Goal: Use online tool/utility: Utilize a website feature to perform a specific function

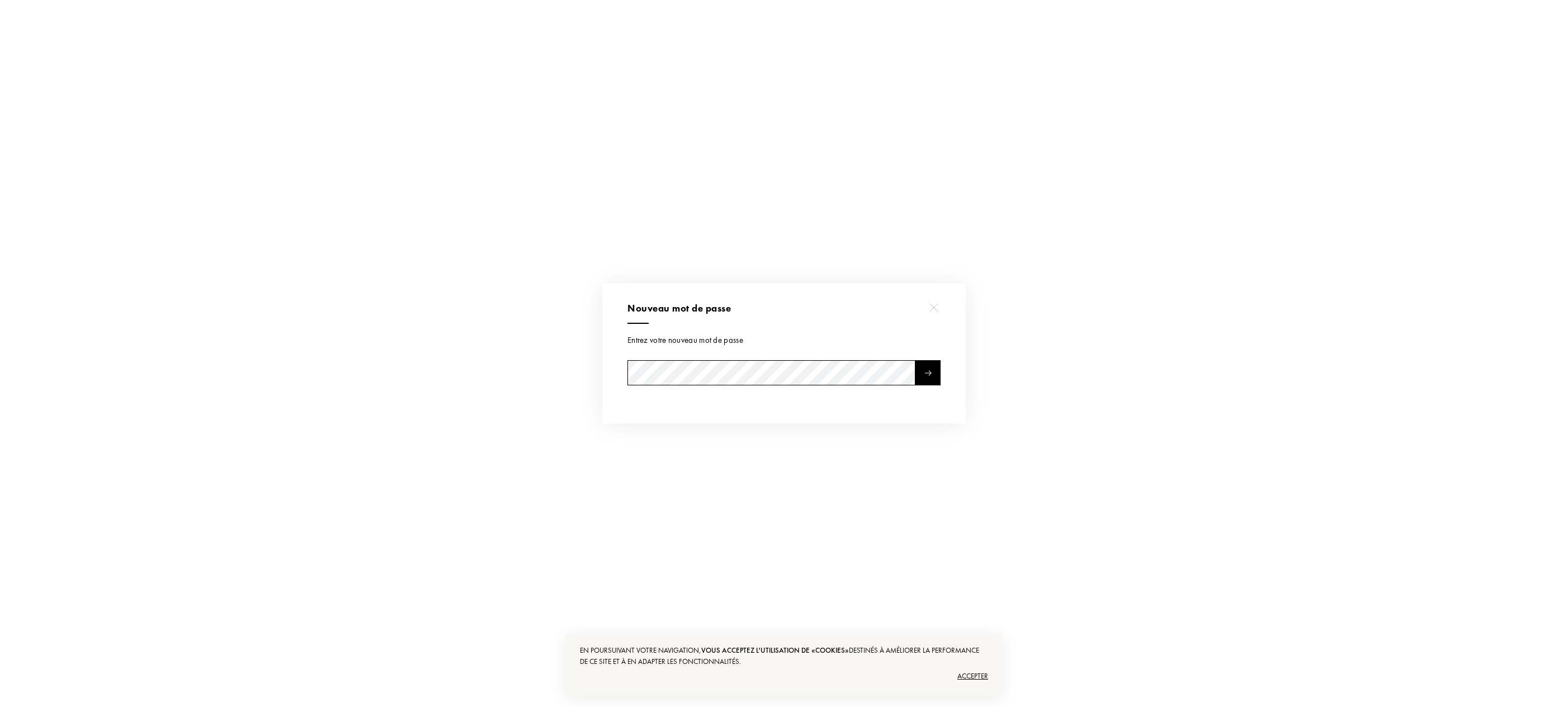
select select "FR"
click at [552, 333] on div "Nouveau mot de passe Entrez votre nouveau mot de passe Connexion Email Mot de p…" at bounding box center [784, 207] width 1568 height 418
drag, startPoint x: 1334, startPoint y: 361, endPoint x: 1323, endPoint y: 360, distance: 11.0
click at [1331, 360] on div at bounding box center [786, 353] width 1572 height 707
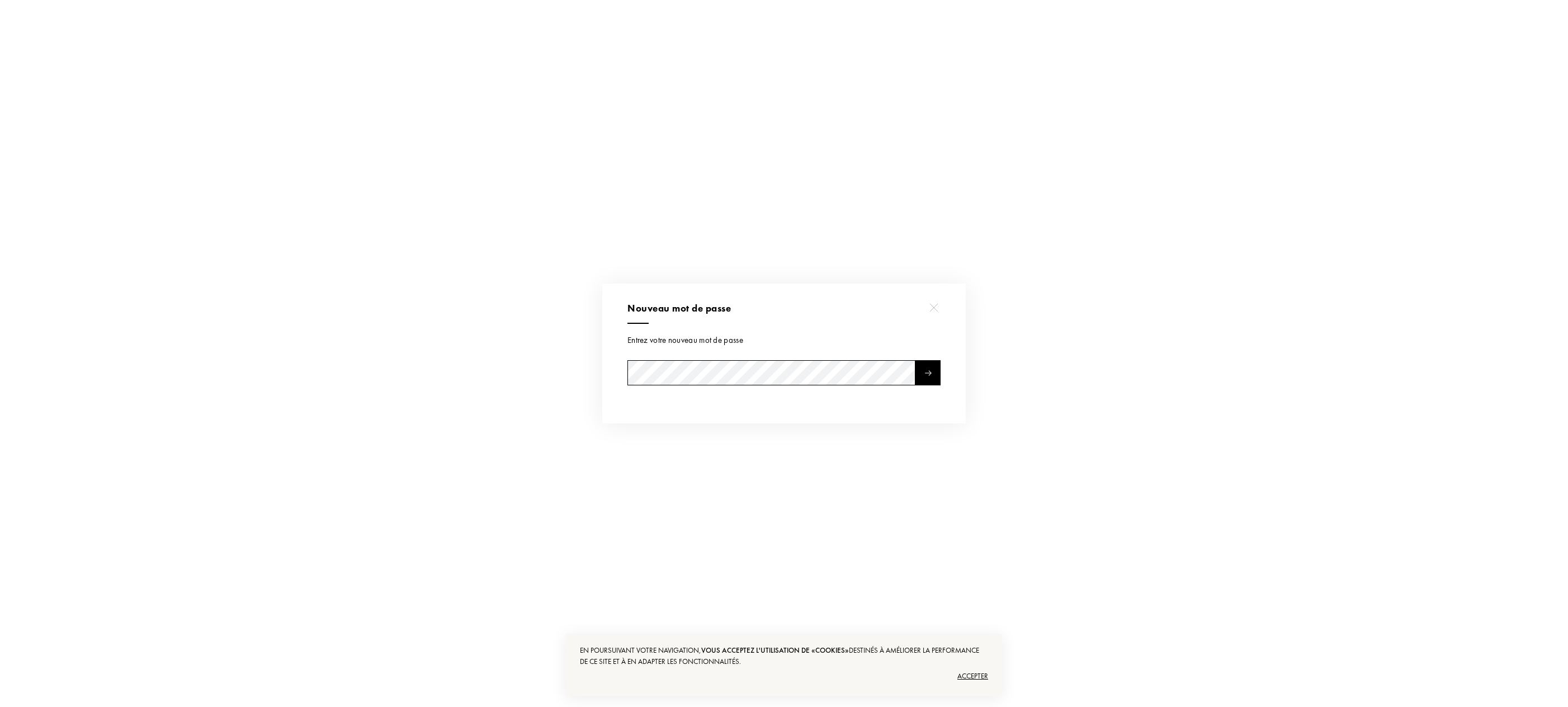
click at [937, 375] on div at bounding box center [928, 372] width 25 height 25
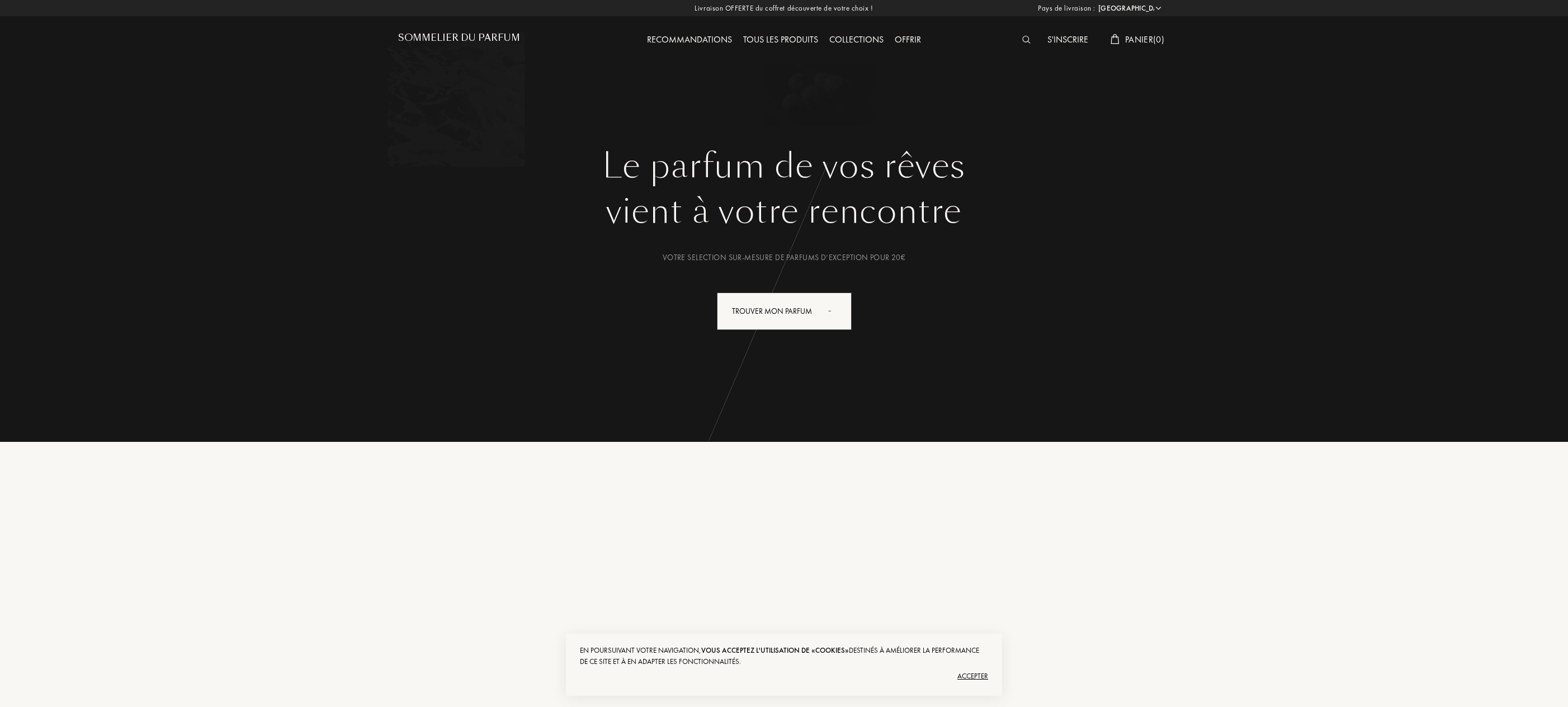
select select "FR"
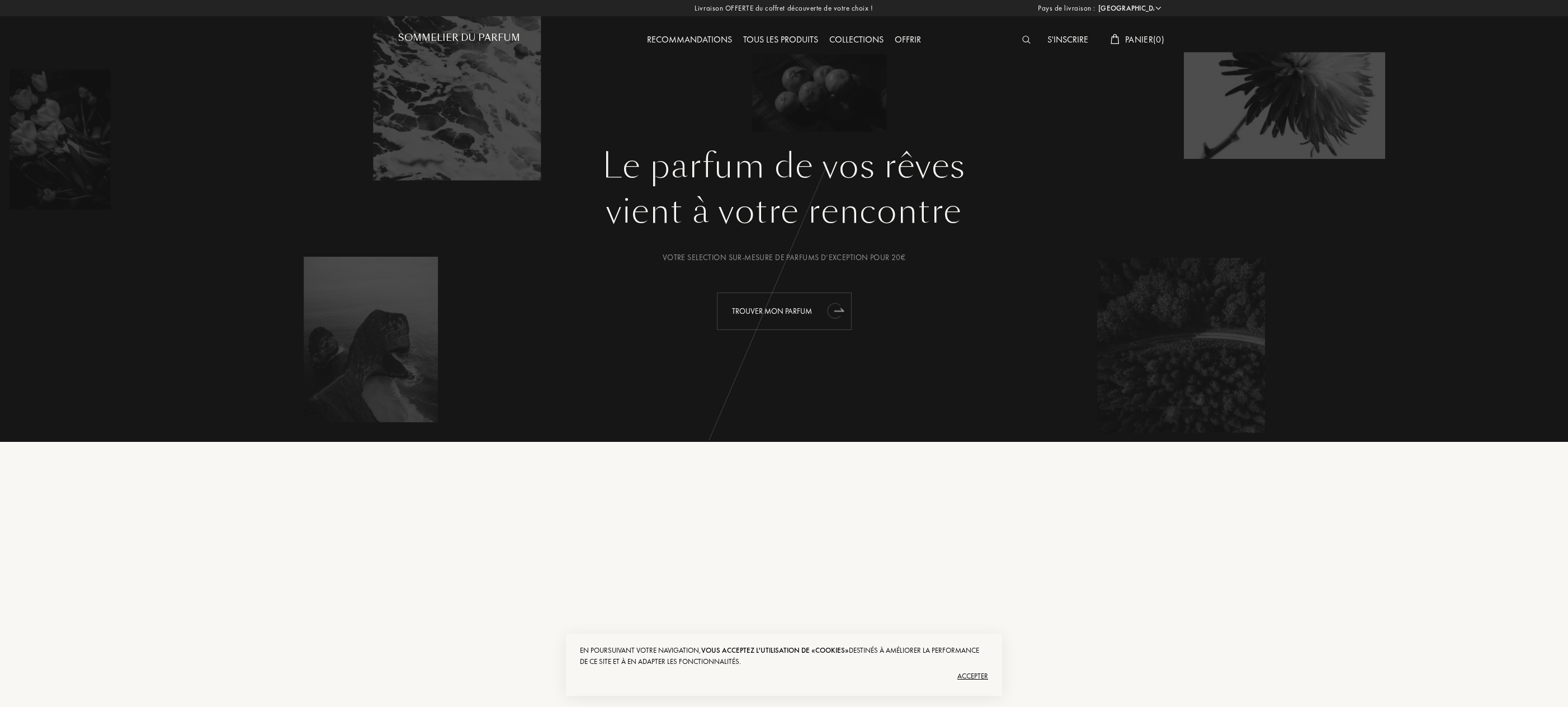
click at [806, 310] on div "Trouver mon parfum" at bounding box center [784, 310] width 135 height 37
click at [779, 313] on div "Trouver mon parfum" at bounding box center [784, 310] width 135 height 37
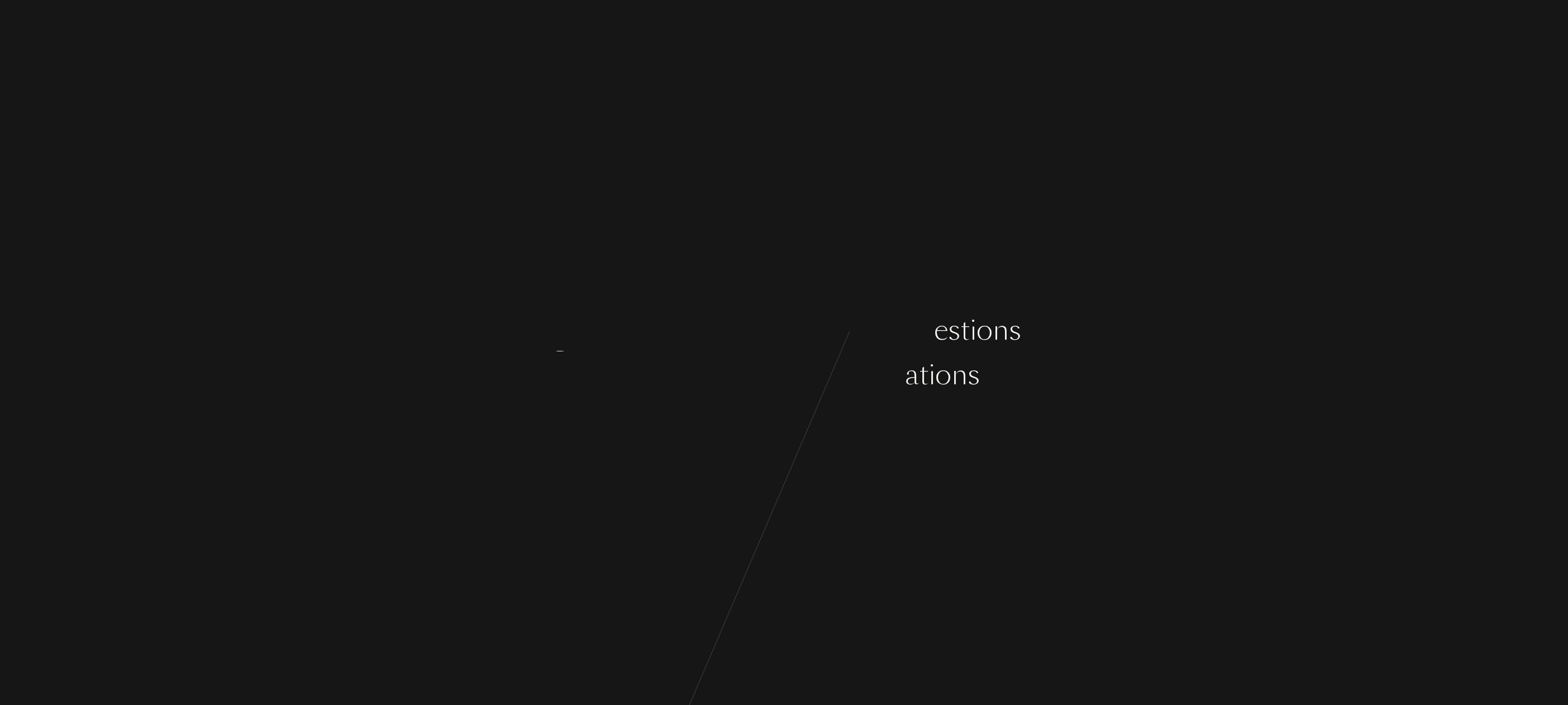
click at [825, 320] on div "e" at bounding box center [821, 330] width 14 height 42
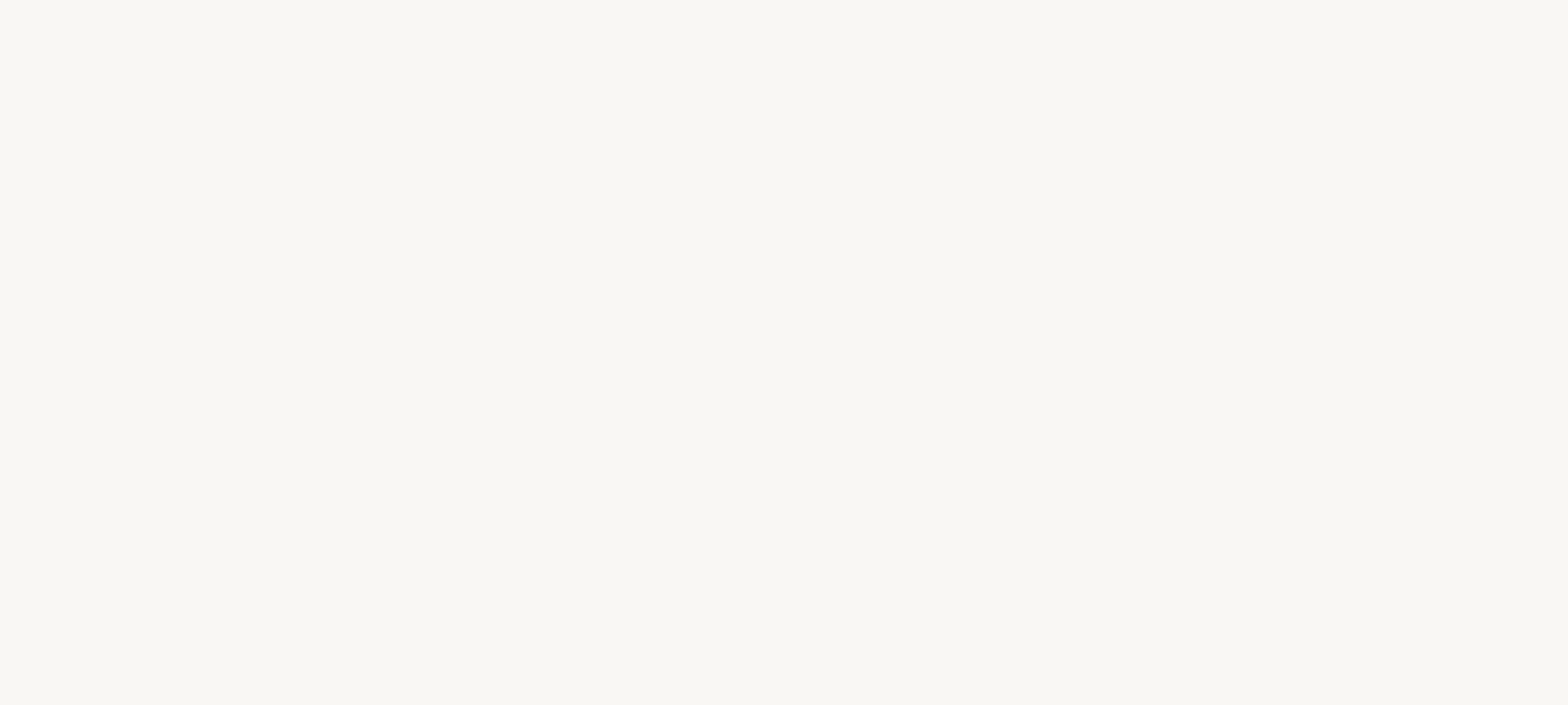
click at [828, 387] on div "s" at bounding box center [831, 375] width 12 height 42
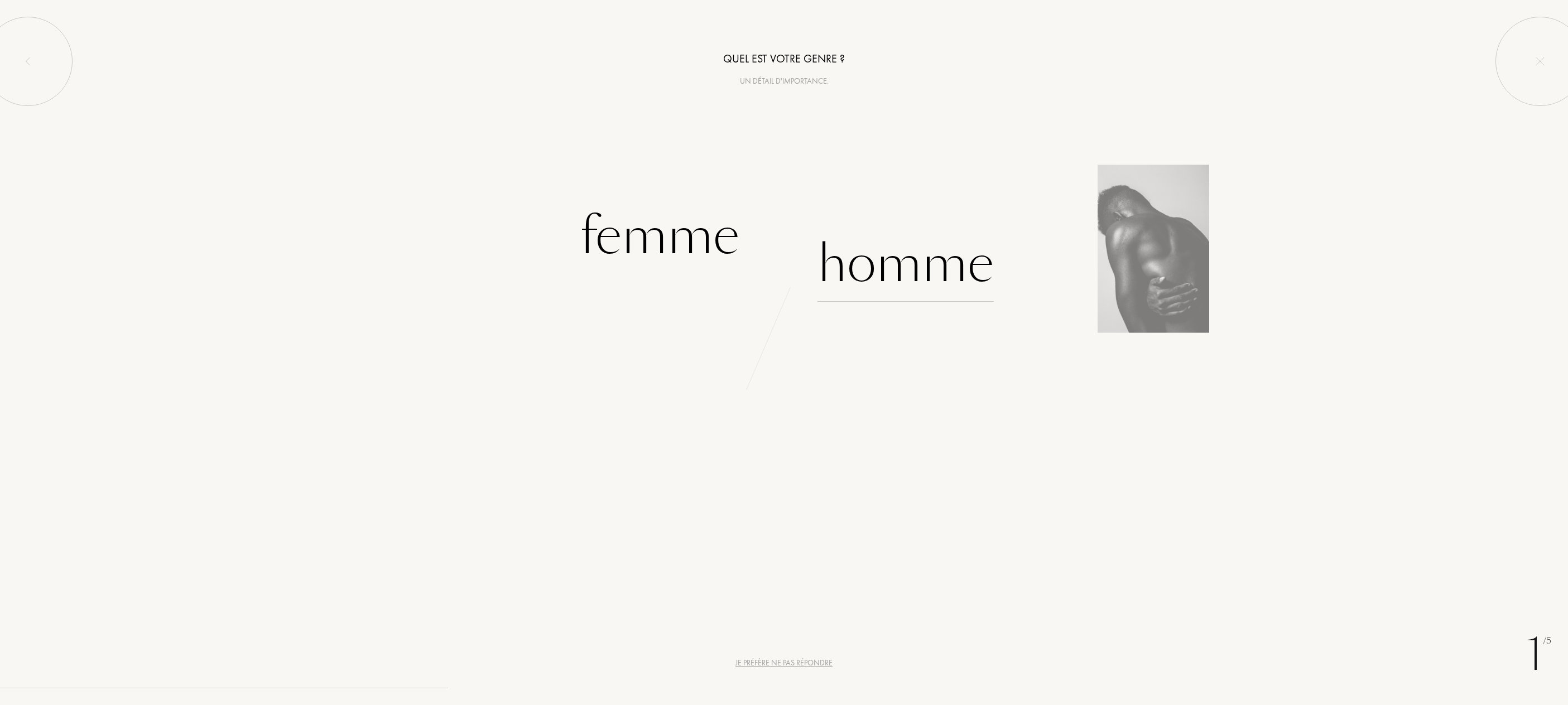
click at [892, 265] on div "Homme" at bounding box center [906, 264] width 177 height 75
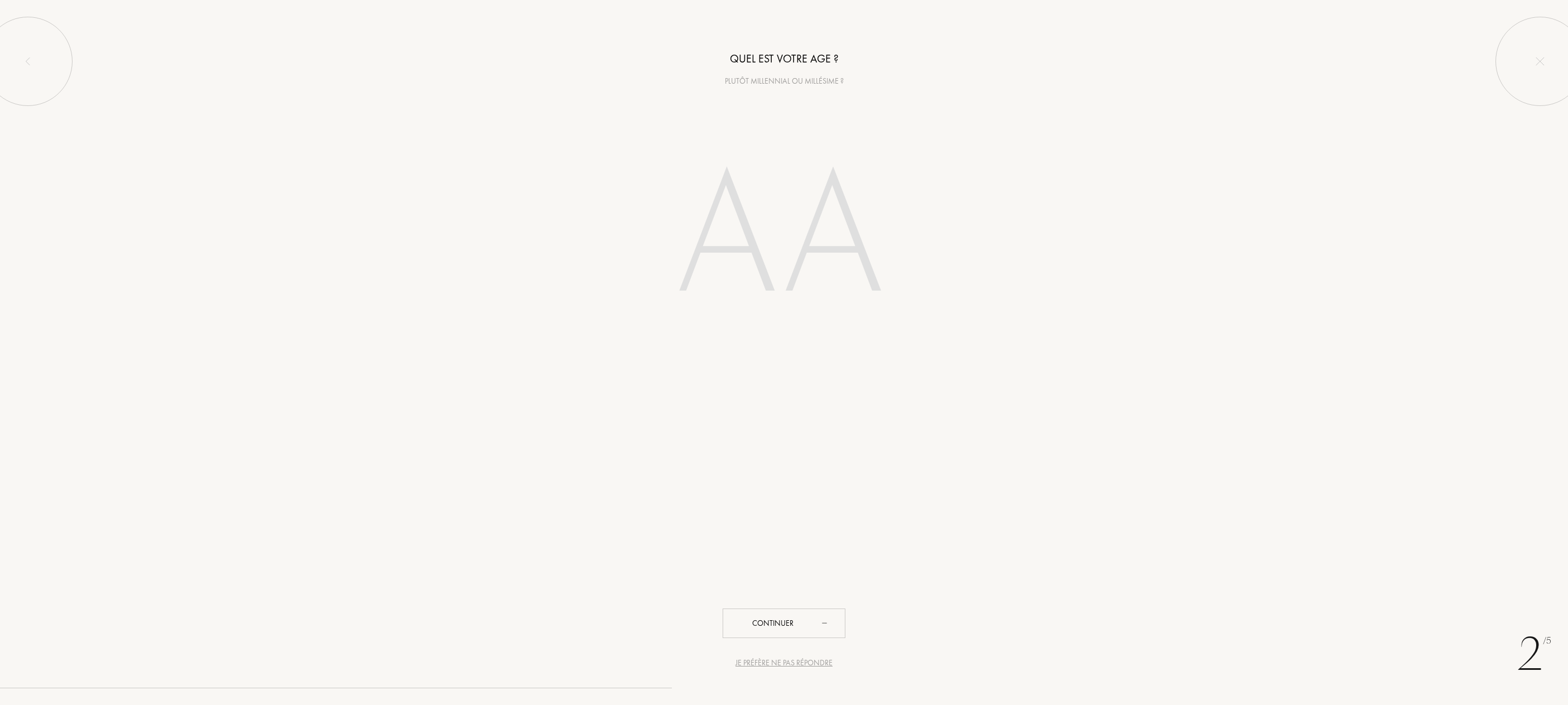
scroll to position [1, 0]
click at [802, 661] on div "Je préfère ne pas répondre" at bounding box center [784, 662] width 97 height 12
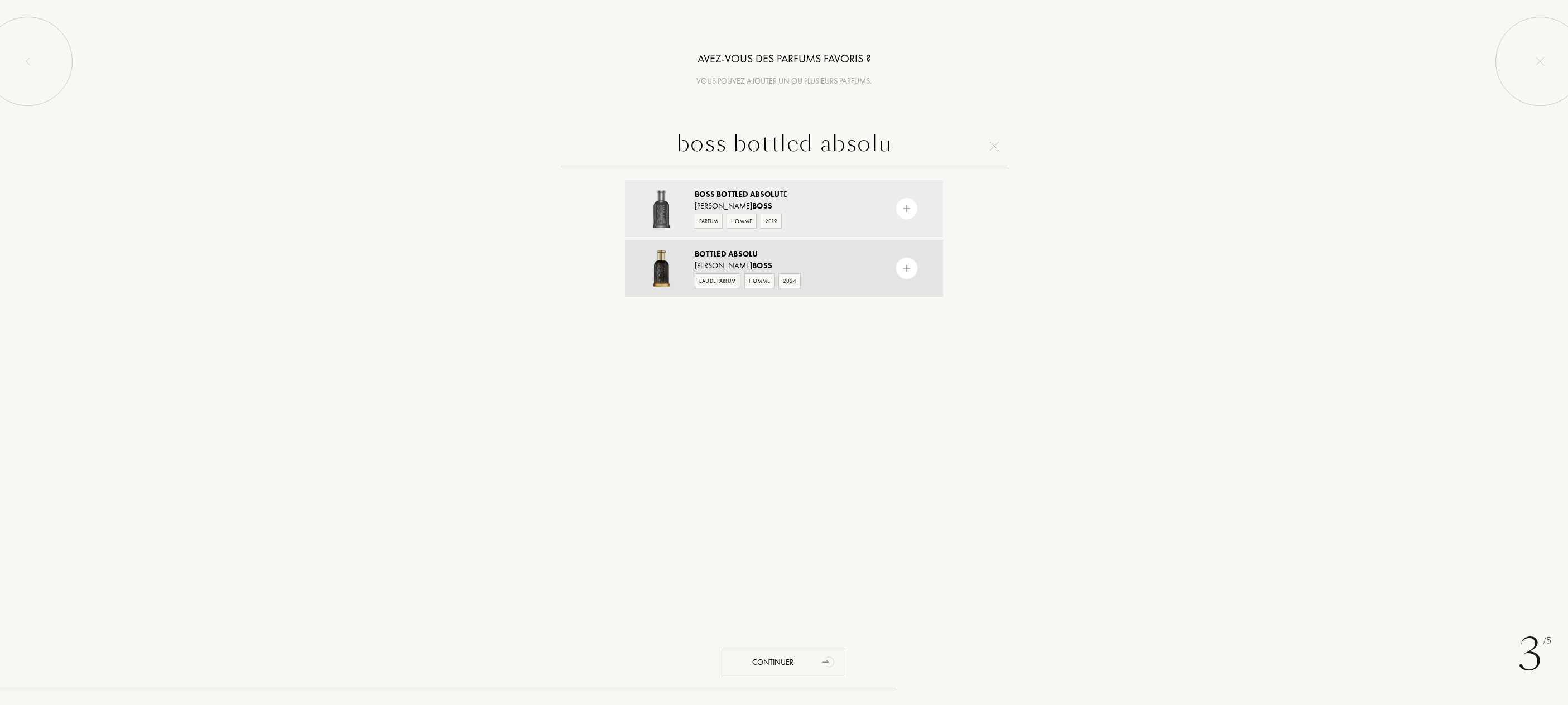
scroll to position [0, 0]
type input "boss bottled absolu"
click at [908, 269] on img at bounding box center [906, 268] width 10 height 10
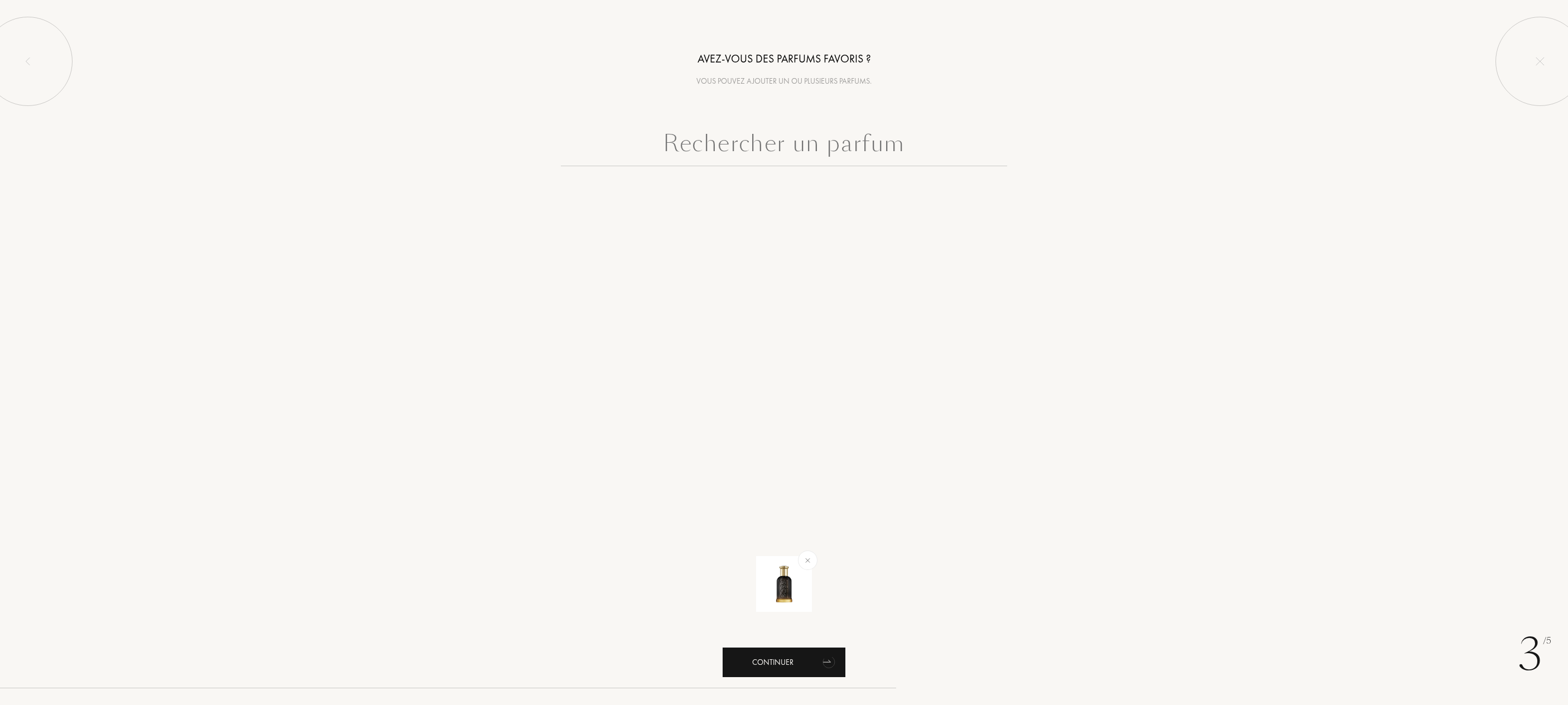
click at [803, 659] on div "Continuer" at bounding box center [784, 662] width 123 height 30
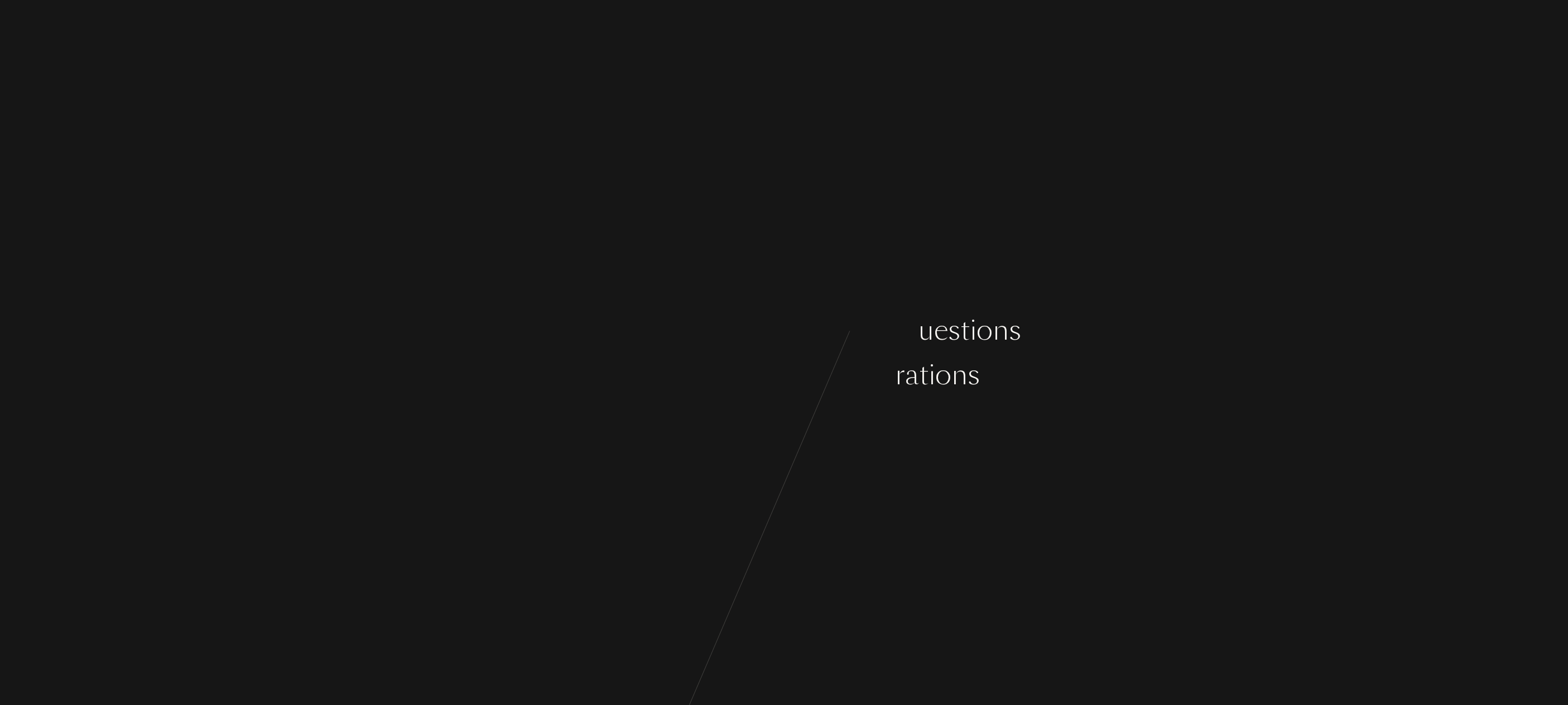
click at [811, 428] on div "C o m m e n ç o n s p a r q u e l q u e s q u e s t i o n s s u r v o s g o û t…" at bounding box center [784, 352] width 1568 height 705
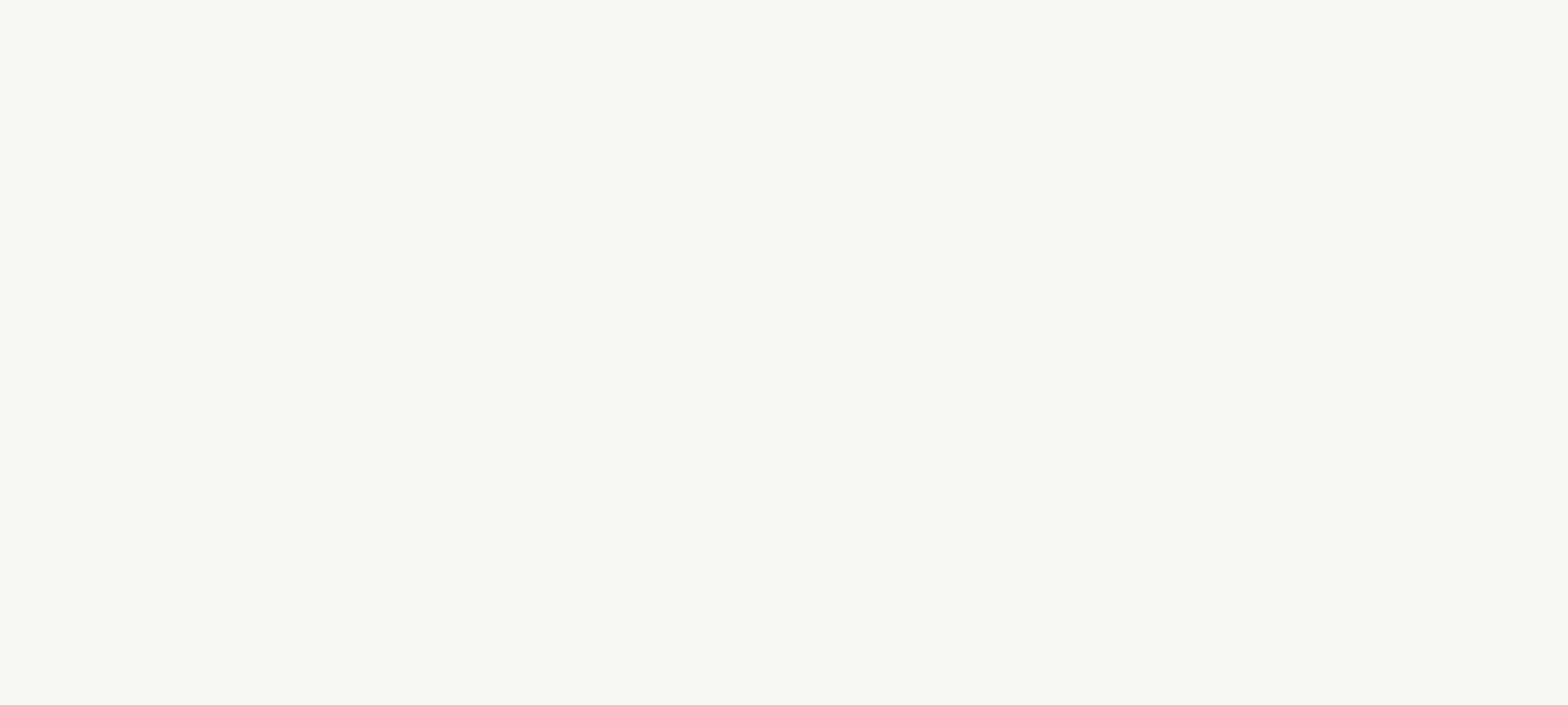
click at [832, 186] on div "C o m m e n ç o n s p a r q u e l q u e s q u e s t i o n s s u r v o s g o û t…" at bounding box center [784, 352] width 1568 height 705
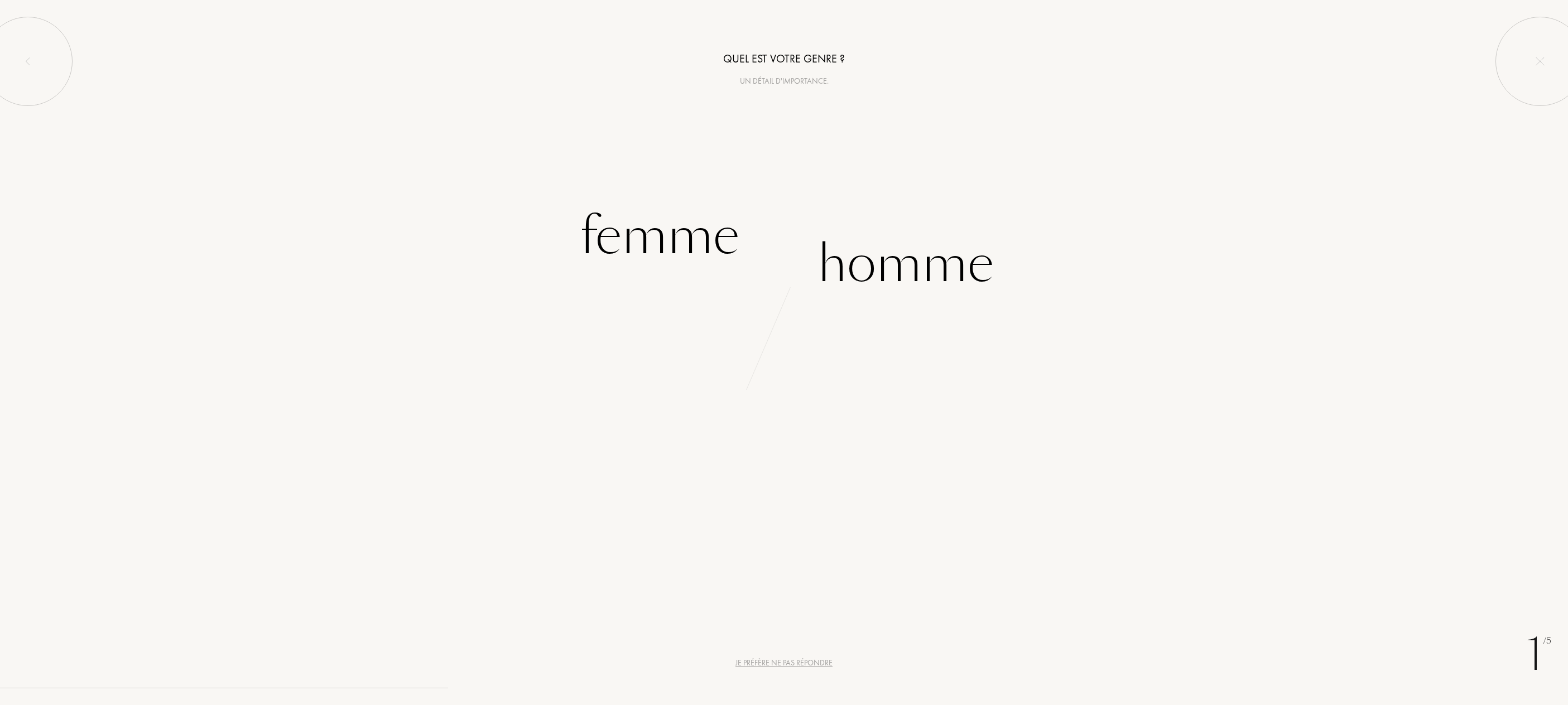
click at [793, 663] on div "Je préfère ne pas répondre" at bounding box center [784, 662] width 97 height 12
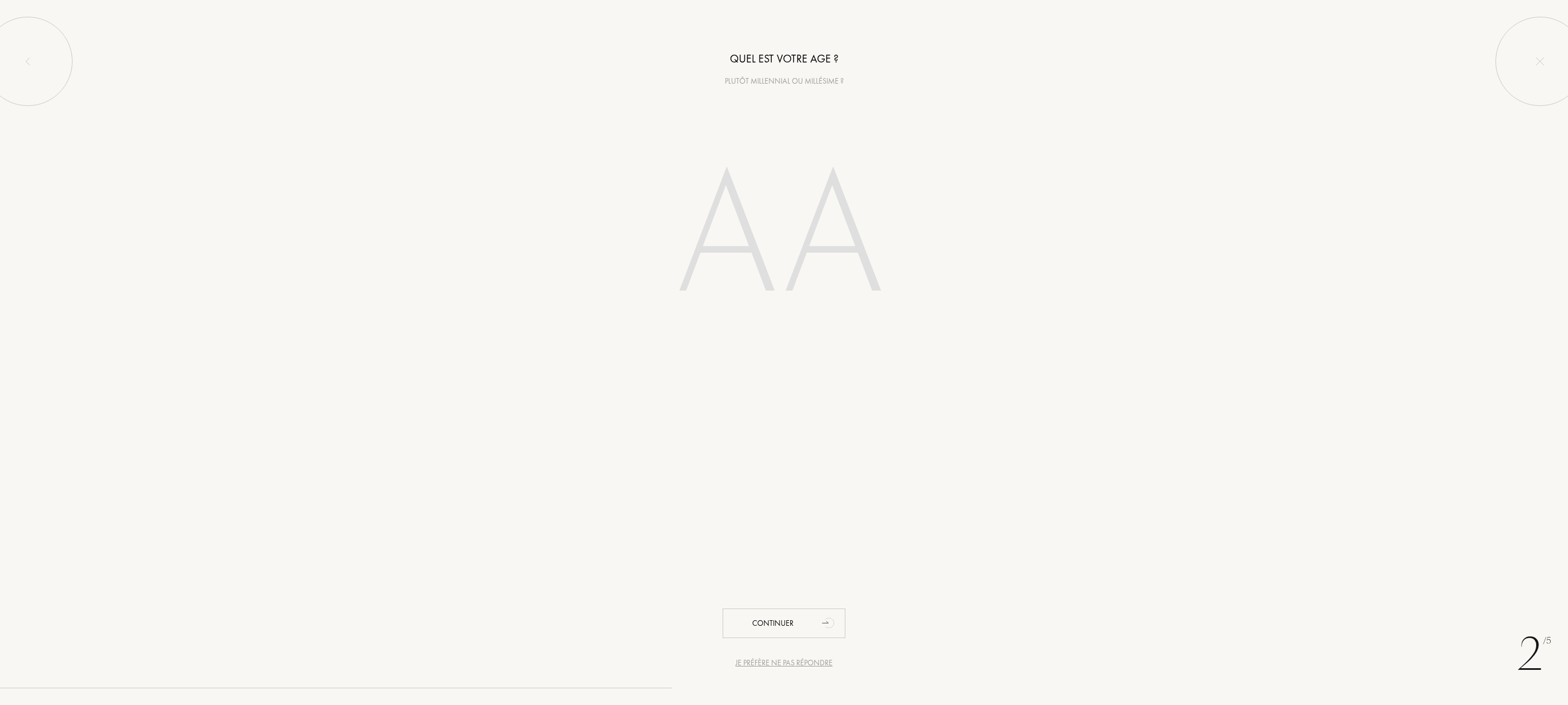
click at [772, 661] on div "Je préfère ne pas répondre" at bounding box center [784, 662] width 97 height 12
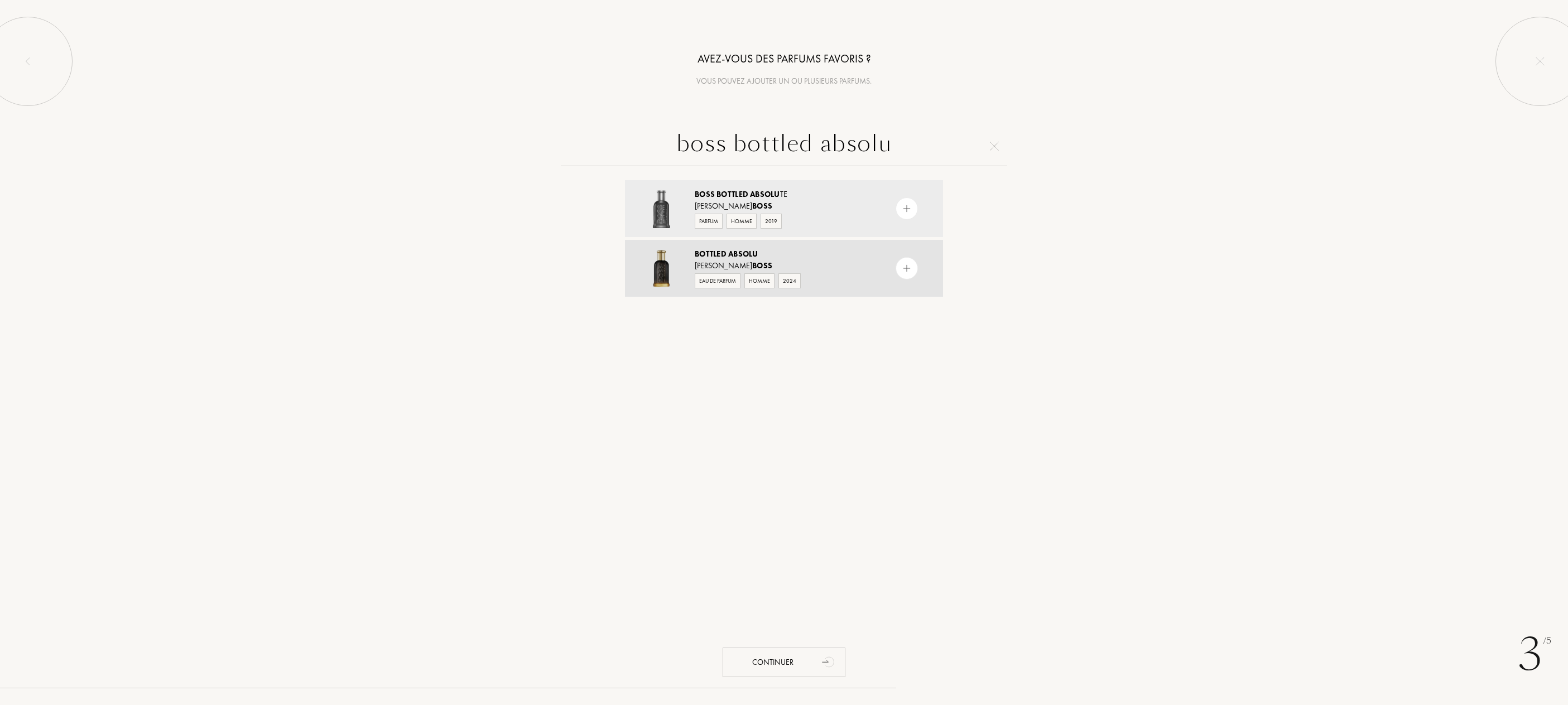
type input "boss bottled absolu"
click at [723, 255] on span "Bottled" at bounding box center [710, 254] width 32 height 10
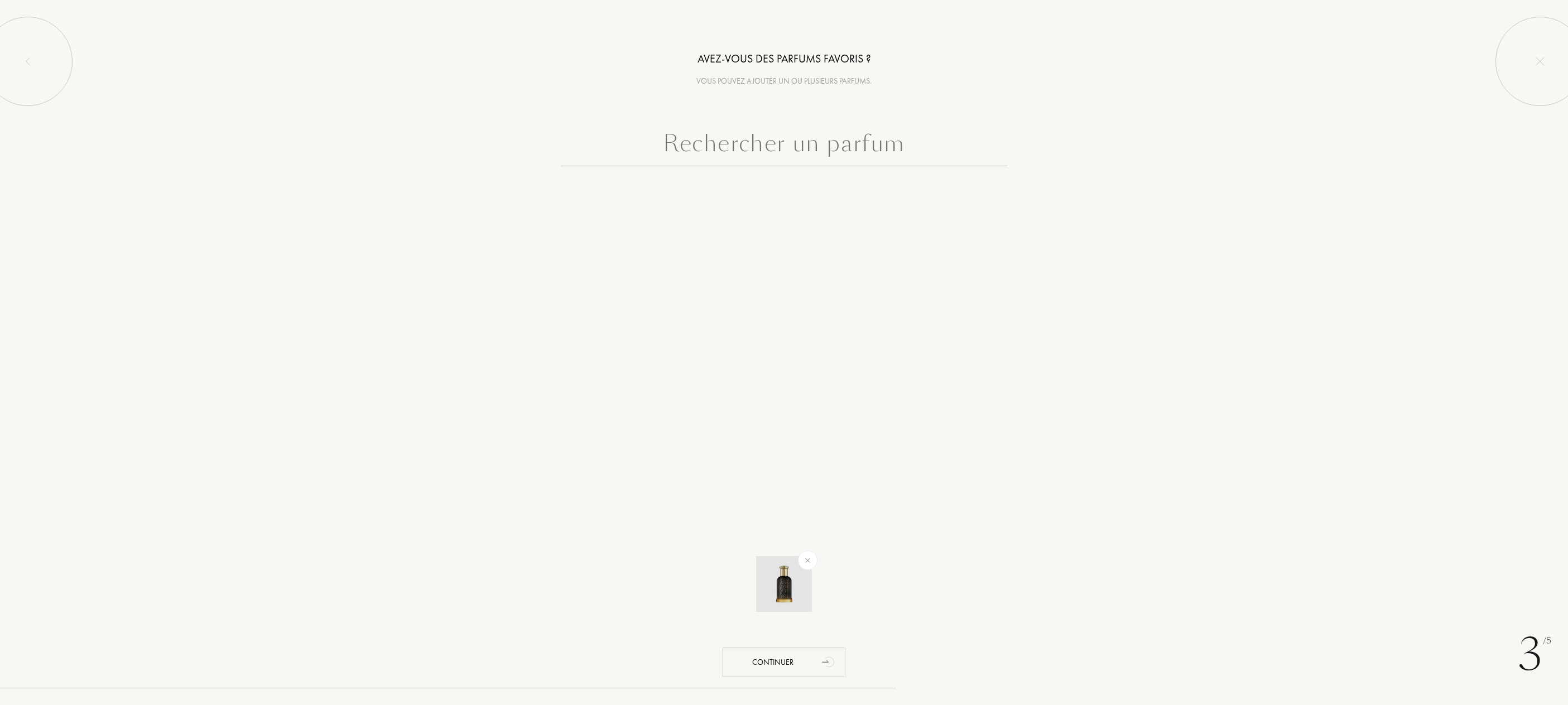
click at [787, 592] on img at bounding box center [784, 584] width 39 height 39
click at [786, 591] on div "3 /5 Avez-vous des parfums favoris ? Vous pouvez ajouter un ou plusieurs parfum…" at bounding box center [784, 352] width 1568 height 705
